Goal: Use online tool/utility: Use online tool/utility

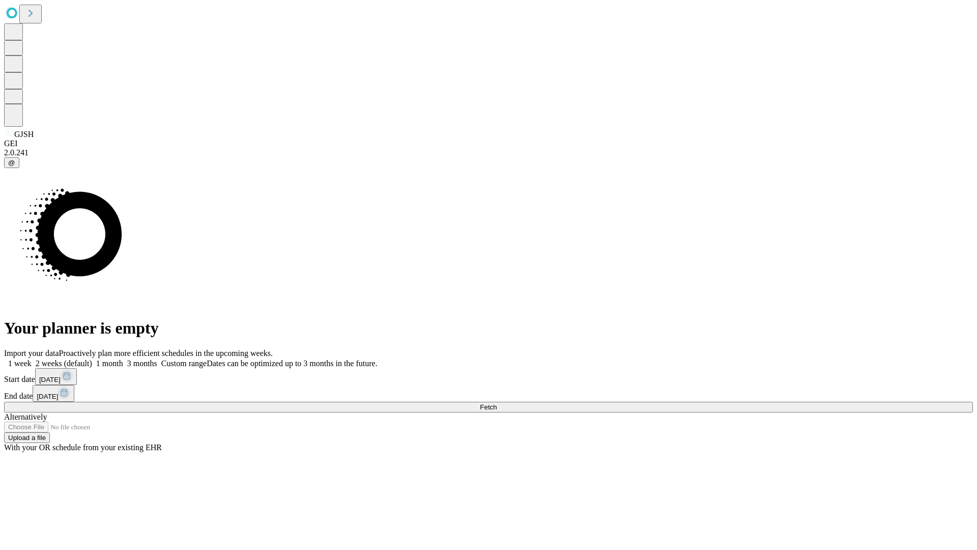
click at [497, 403] on span "Fetch" at bounding box center [488, 407] width 17 height 8
